Goal: Download file/media

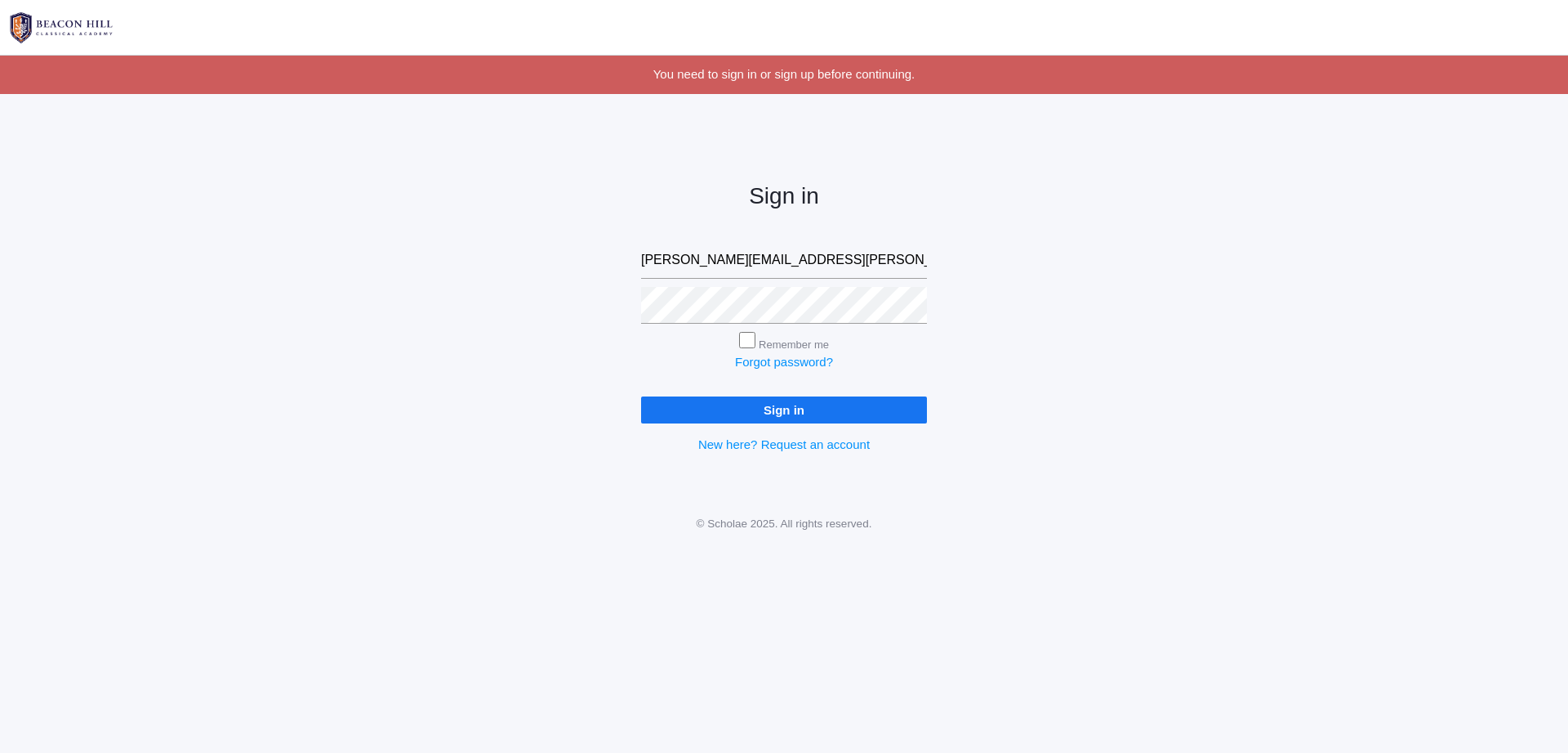
type input "sarah.denhartog@gmail.com"
click at [795, 408] on input "Sign in" at bounding box center [784, 410] width 286 height 27
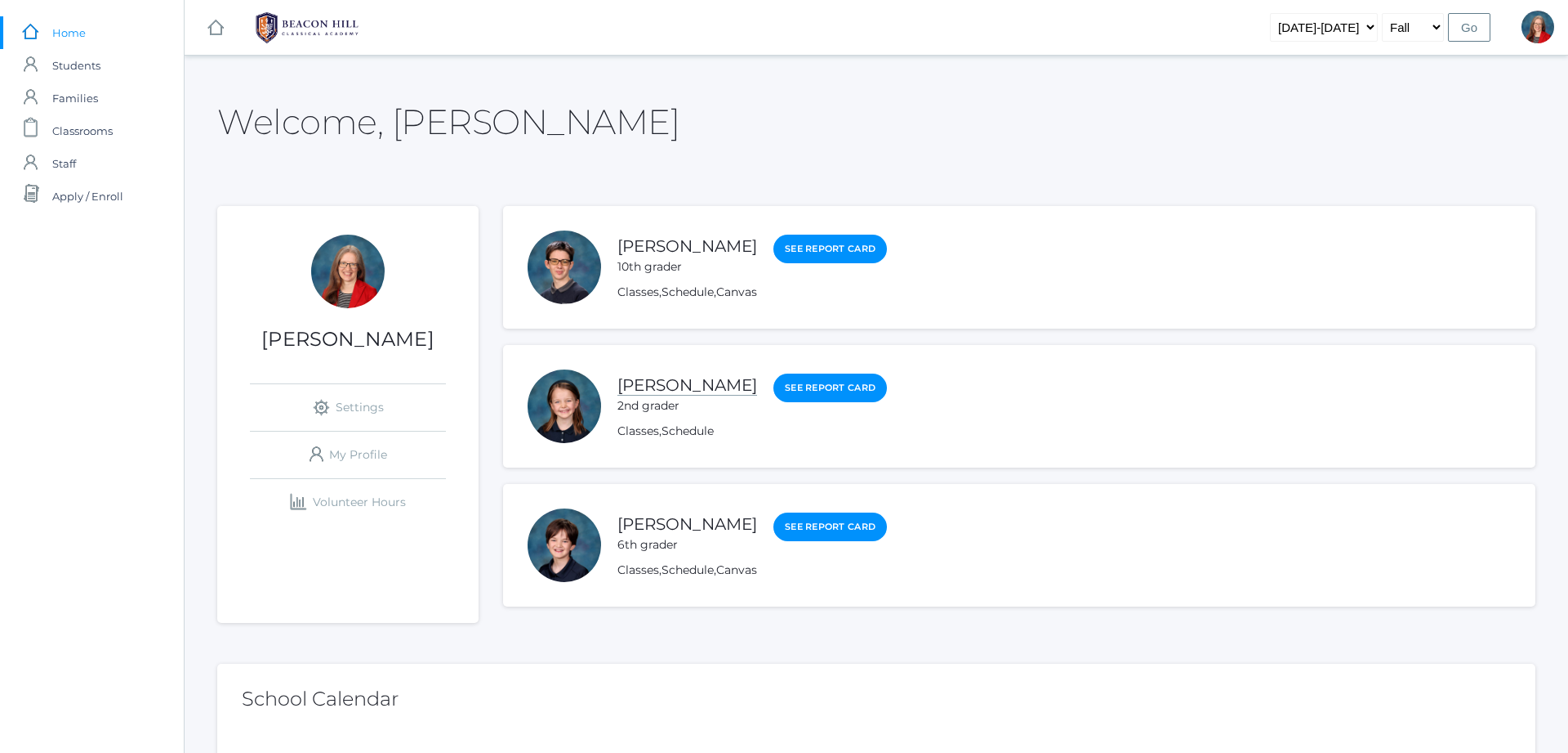
click at [651, 388] on link "[PERSON_NAME]" at bounding box center [687, 385] width 140 height 21
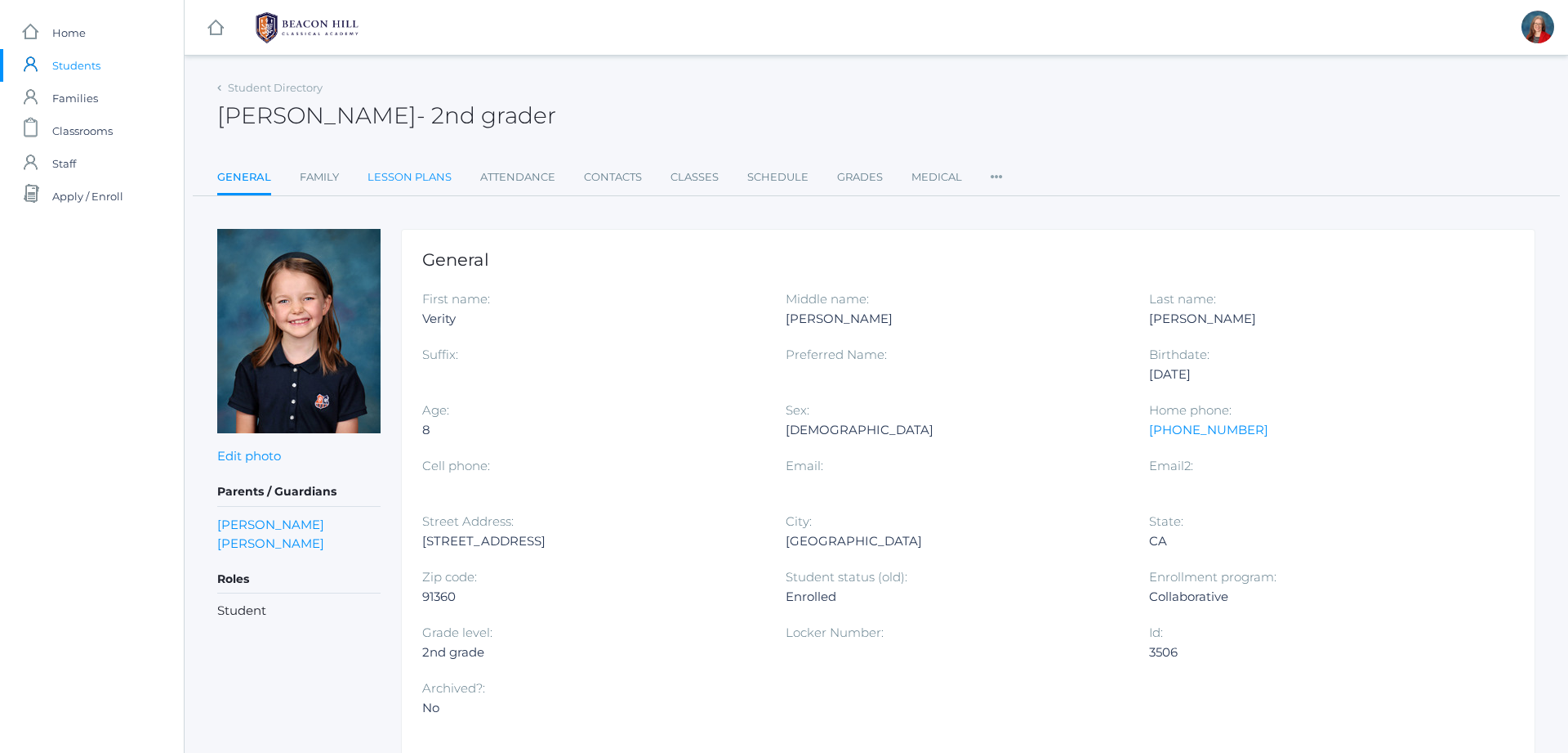
click at [406, 184] on link "Lesson Plans" at bounding box center [410, 177] width 84 height 32
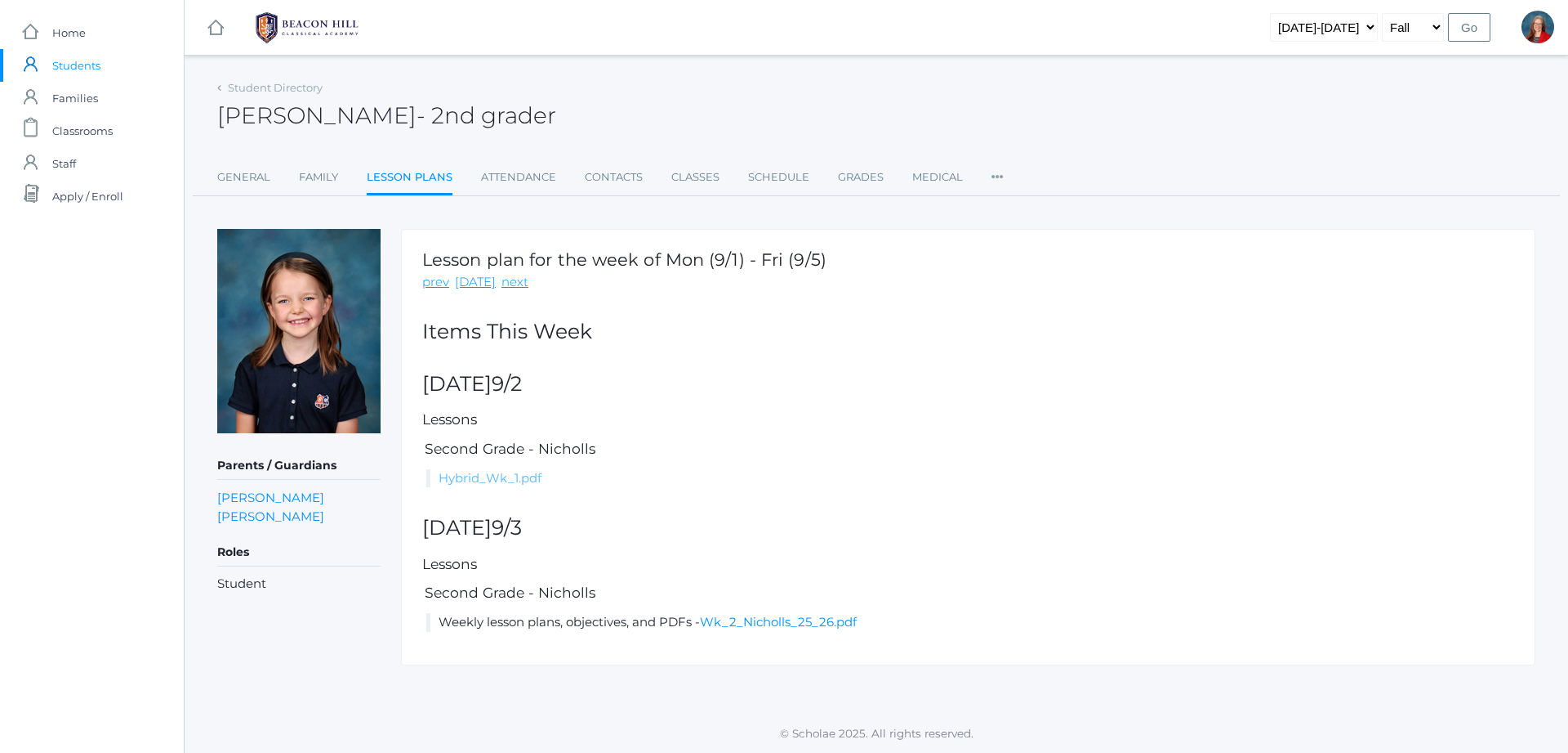
click at [525, 477] on link "Hybrid_Wk_1.pdf" at bounding box center [490, 477] width 103 height 15
